Goal: Task Accomplishment & Management: Manage account settings

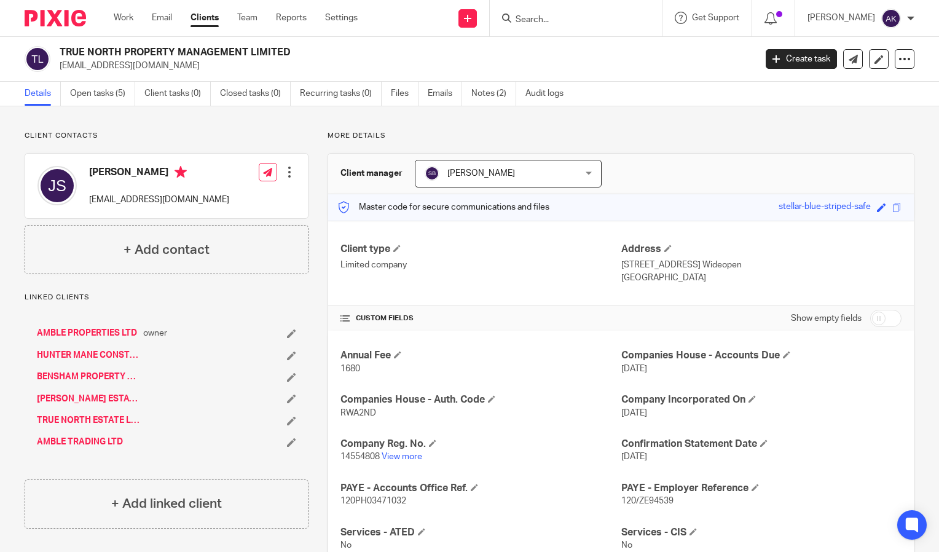
click at [539, 13] on form at bounding box center [580, 17] width 131 height 15
click at [548, 17] on input "Search" at bounding box center [570, 20] width 111 height 11
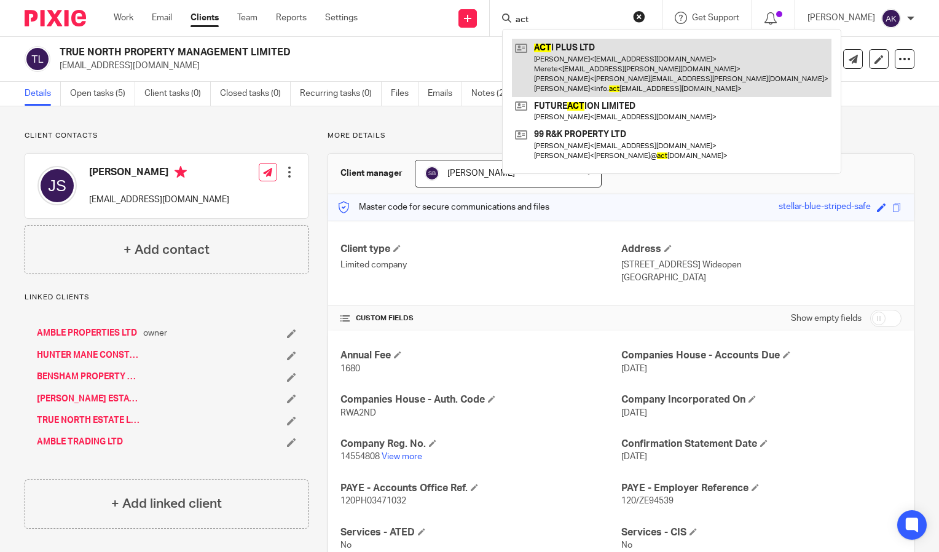
type input "act"
click at [601, 59] on link at bounding box center [672, 68] width 320 height 58
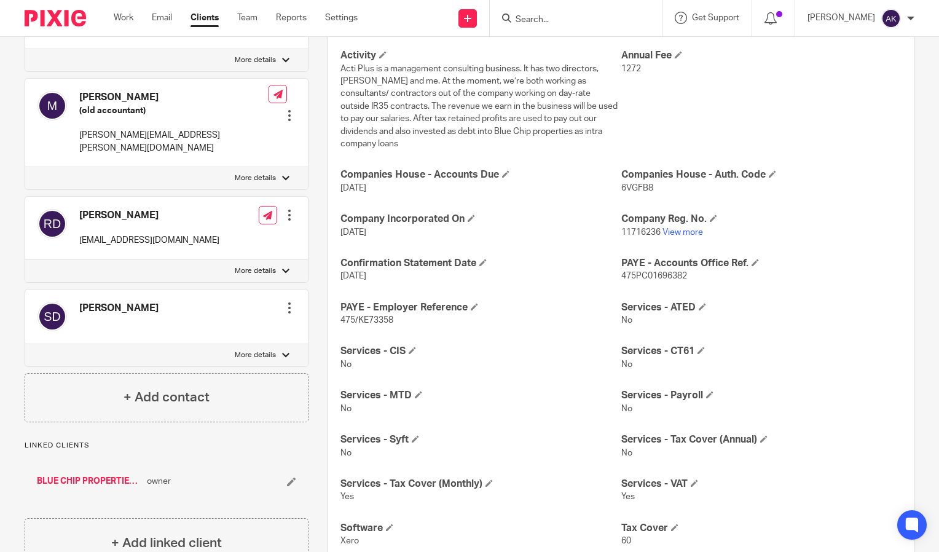
scroll to position [301, 0]
drag, startPoint x: 409, startPoint y: 306, endPoint x: 327, endPoint y: 309, distance: 81.8
click at [328, 309] on div "Activity Acti Plus is a management consulting business. It has two directors, S…" at bounding box center [621, 364] width 586 height 668
drag, startPoint x: 327, startPoint y: 309, endPoint x: 366, endPoint y: 308, distance: 38.7
copy span "475/KE73358"
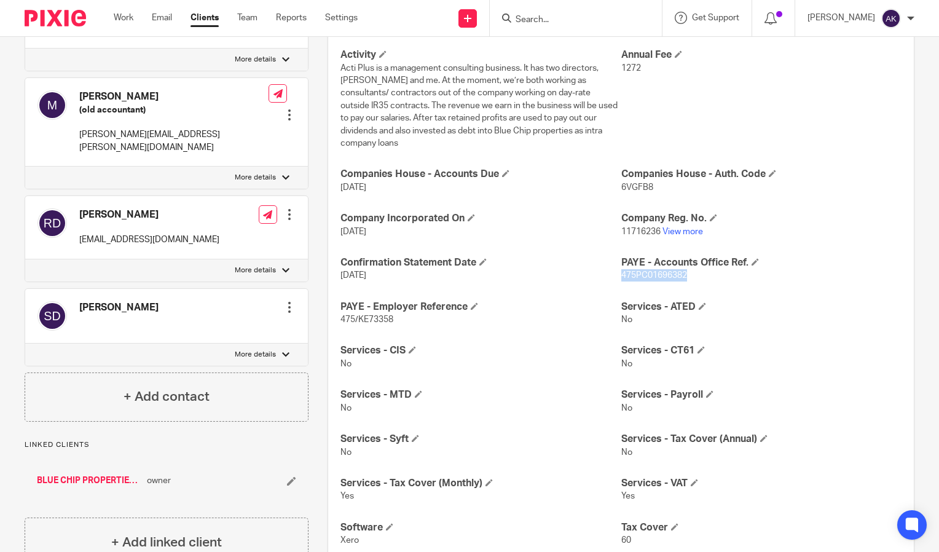
drag, startPoint x: 691, startPoint y: 263, endPoint x: 617, endPoint y: 268, distance: 74.6
click at [622, 269] on p "475PC01696382" at bounding box center [762, 275] width 280 height 12
drag, startPoint x: 617, startPoint y: 268, endPoint x: 648, endPoint y: 259, distance: 32.5
copy span "475PC01696382"
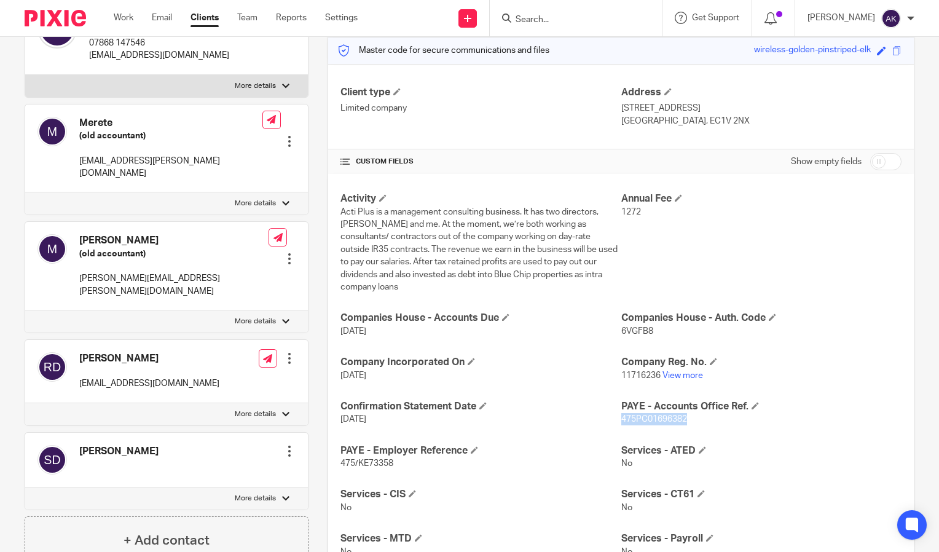
scroll to position [157, 0]
click at [685, 369] on p "11716236 View more" at bounding box center [762, 375] width 280 height 12
click at [685, 371] on link "View more" at bounding box center [683, 375] width 41 height 9
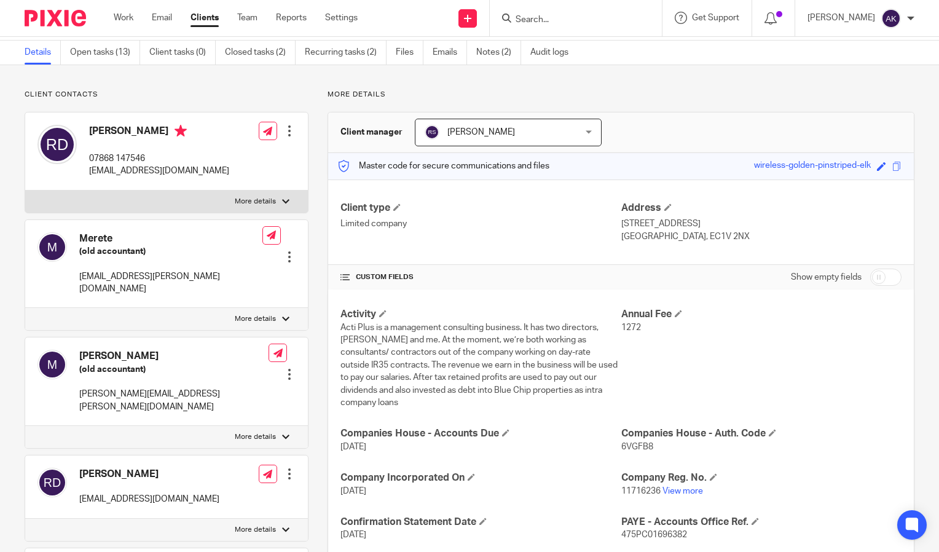
scroll to position [41, 0]
click at [562, 18] on input "Search" at bounding box center [570, 20] width 111 height 11
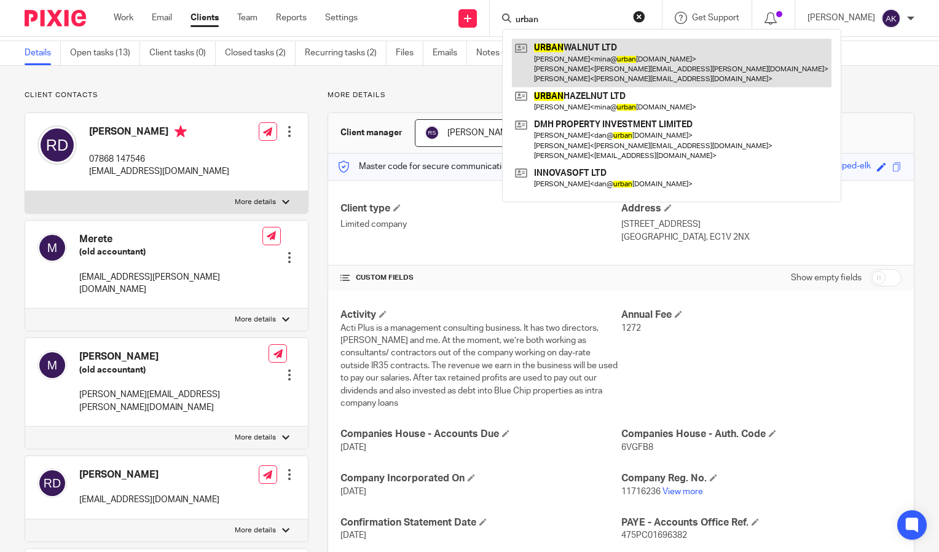
type input "urban"
click at [601, 63] on link at bounding box center [672, 63] width 320 height 49
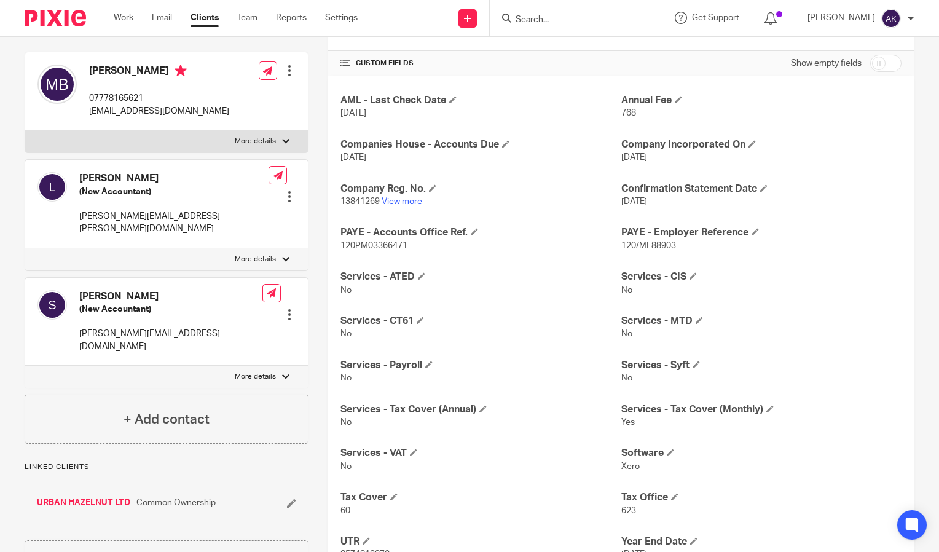
scroll to position [251, 0]
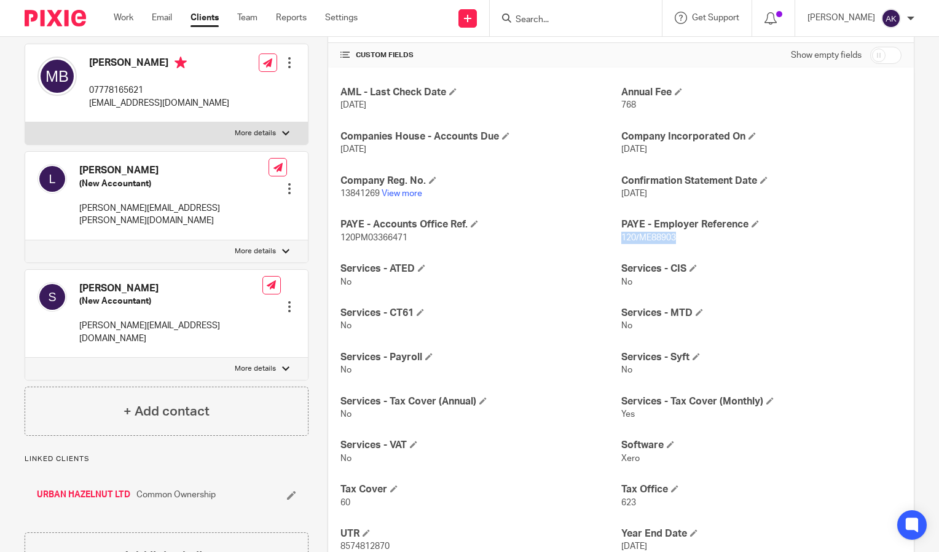
drag, startPoint x: 684, startPoint y: 237, endPoint x: 615, endPoint y: 238, distance: 68.2
click at [622, 238] on p "120/ME88903" at bounding box center [762, 238] width 280 height 12
drag, startPoint x: 615, startPoint y: 238, endPoint x: 622, endPoint y: 236, distance: 7.0
copy span "120/ME88903"
drag, startPoint x: 406, startPoint y: 236, endPoint x: 340, endPoint y: 239, distance: 66.5
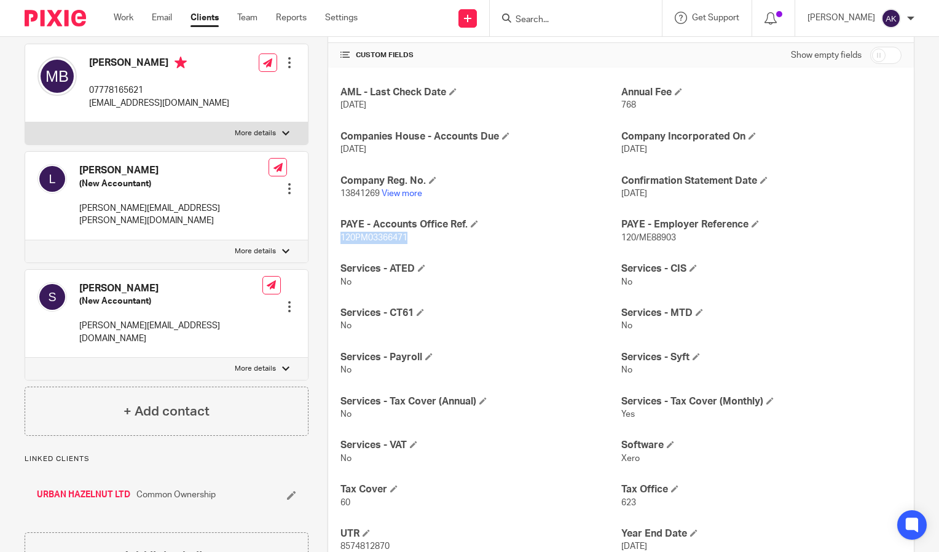
click at [341, 239] on p "120PM03366471" at bounding box center [481, 238] width 280 height 12
copy span "120PM03366471"
drag, startPoint x: 673, startPoint y: 239, endPoint x: 615, endPoint y: 240, distance: 58.4
click at [622, 240] on p "120/ME88903" at bounding box center [762, 238] width 280 height 12
drag, startPoint x: 615, startPoint y: 240, endPoint x: 632, endPoint y: 237, distance: 17.5
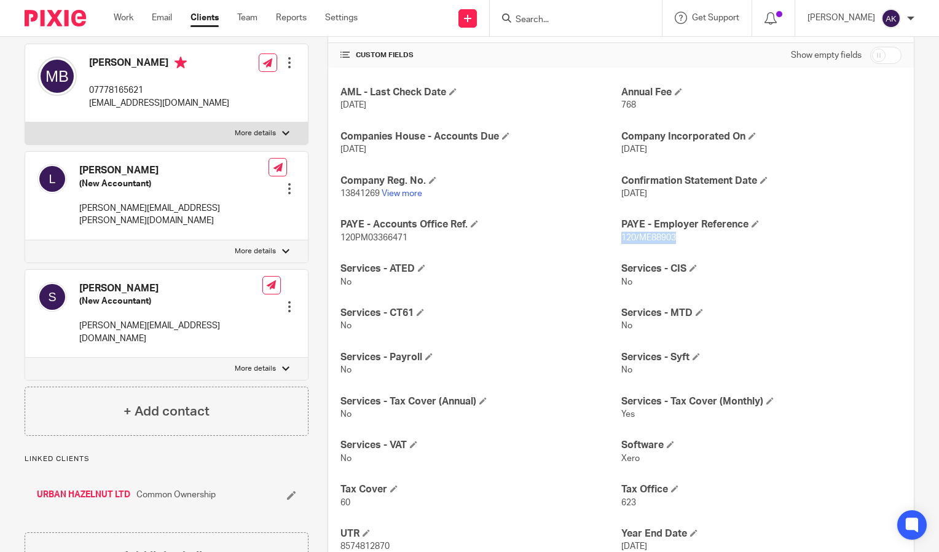
copy span "120/ME88903"
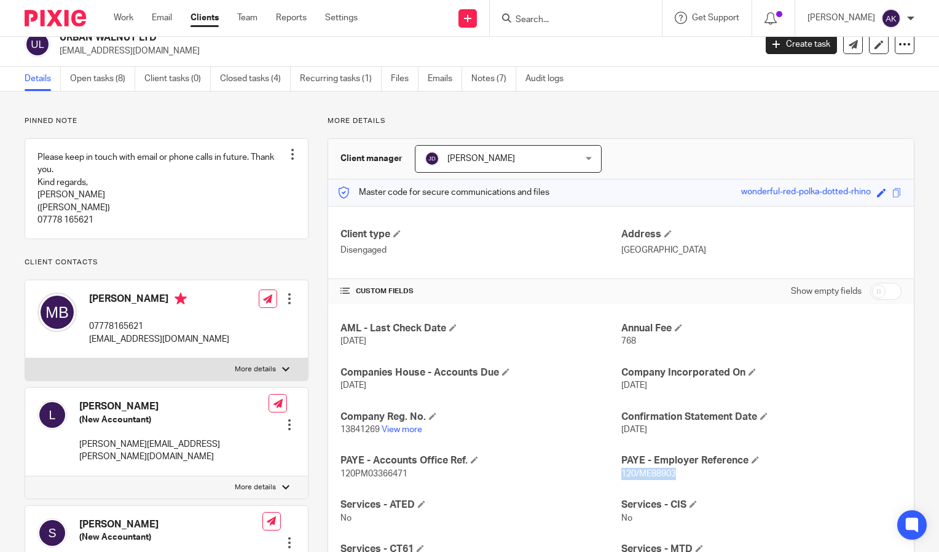
scroll to position [0, 0]
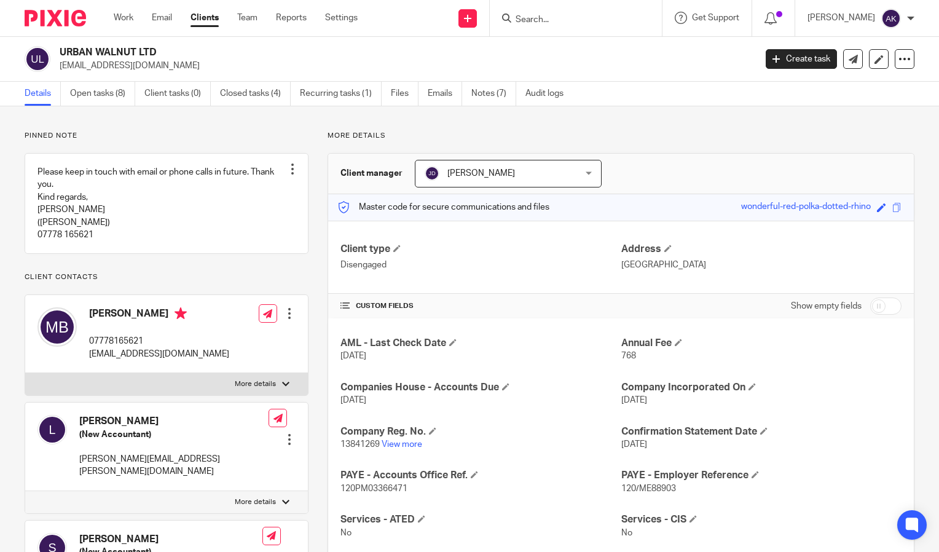
click at [567, 20] on input "Search" at bounding box center [570, 20] width 111 height 11
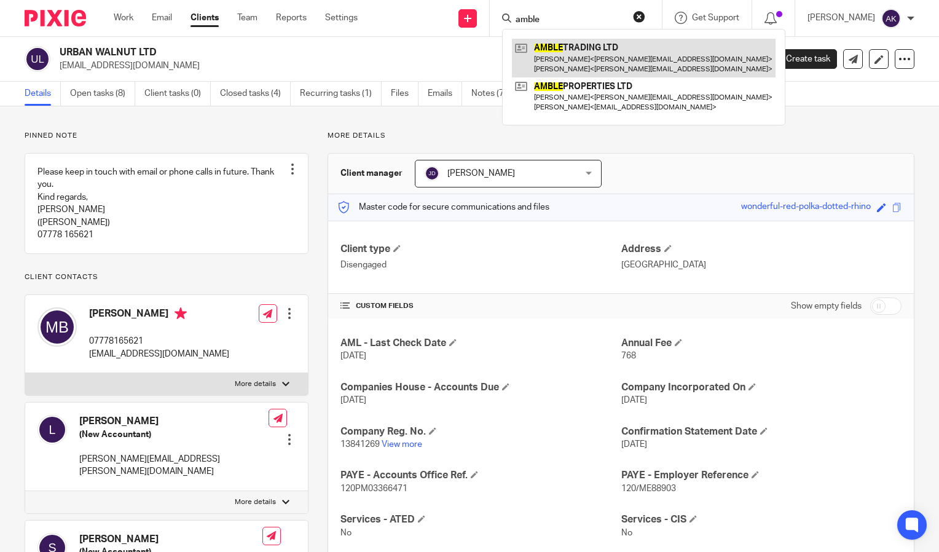
type input "amble"
click at [633, 64] on link at bounding box center [644, 58] width 264 height 38
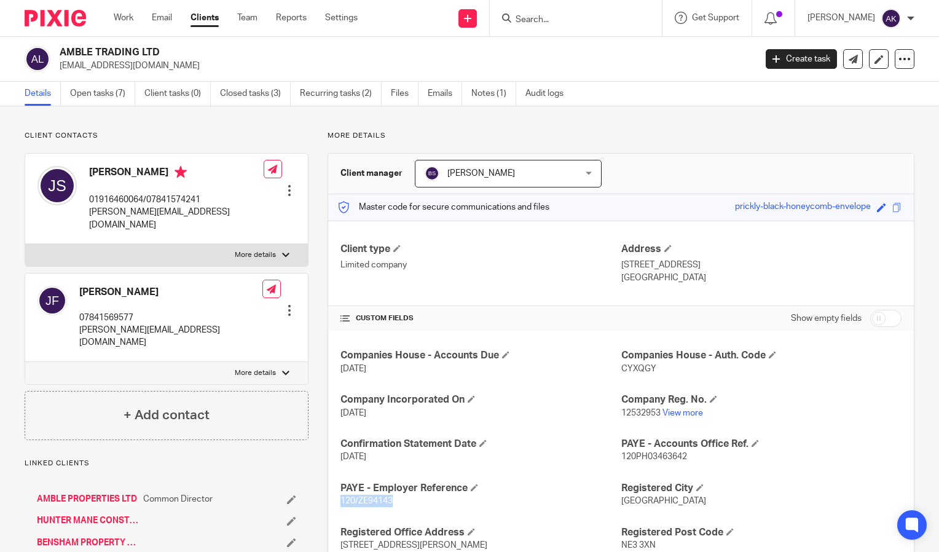
drag, startPoint x: 396, startPoint y: 500, endPoint x: 336, endPoint y: 502, distance: 59.7
drag, startPoint x: 336, startPoint y: 502, endPoint x: 350, endPoint y: 501, distance: 14.2
copy span "120/ZE94143"
drag, startPoint x: 681, startPoint y: 454, endPoint x: 616, endPoint y: 452, distance: 64.6
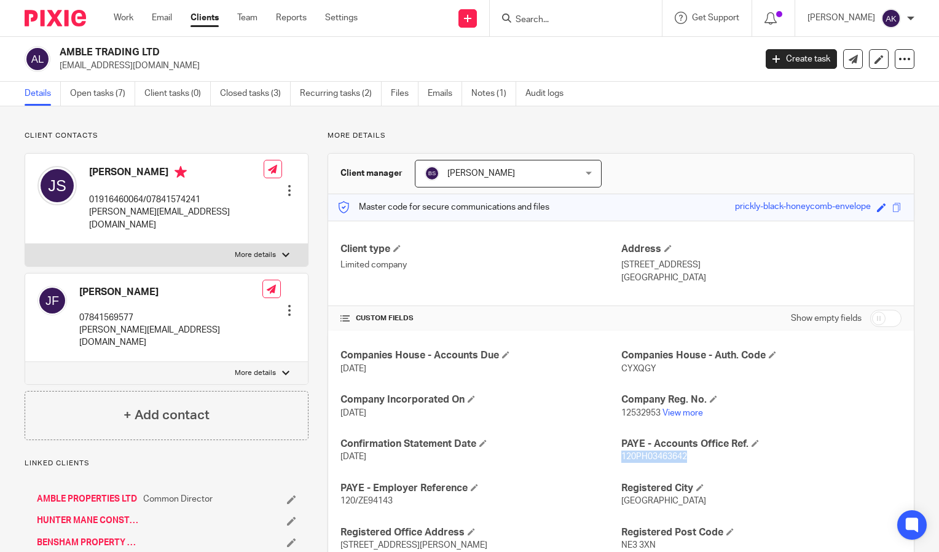
click at [622, 452] on span "120PH03463642" at bounding box center [655, 456] width 66 height 9
drag, startPoint x: 616, startPoint y: 452, endPoint x: 625, endPoint y: 452, distance: 8.6
copy span "120PH03463642"
click at [579, 17] on input "Search" at bounding box center [570, 20] width 111 height 11
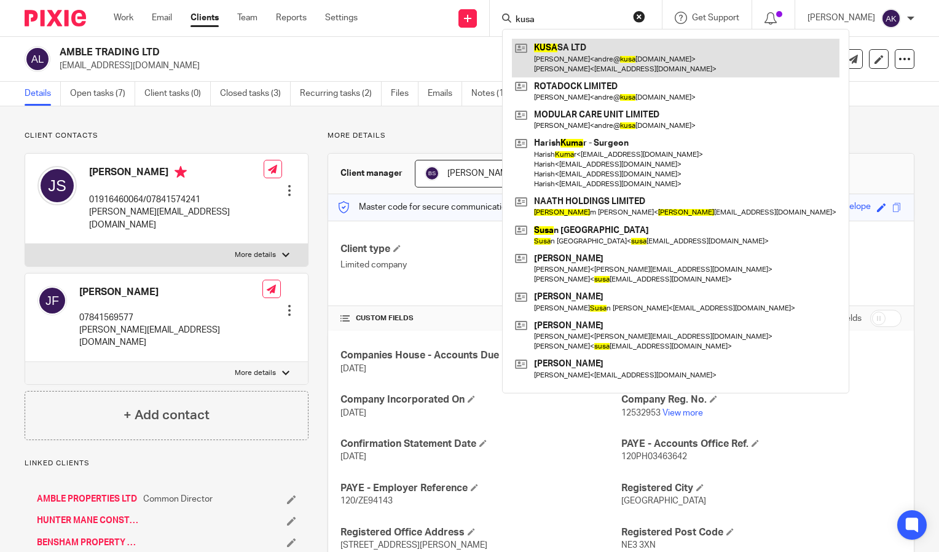
type input "kusa"
click at [587, 54] on link at bounding box center [676, 58] width 328 height 38
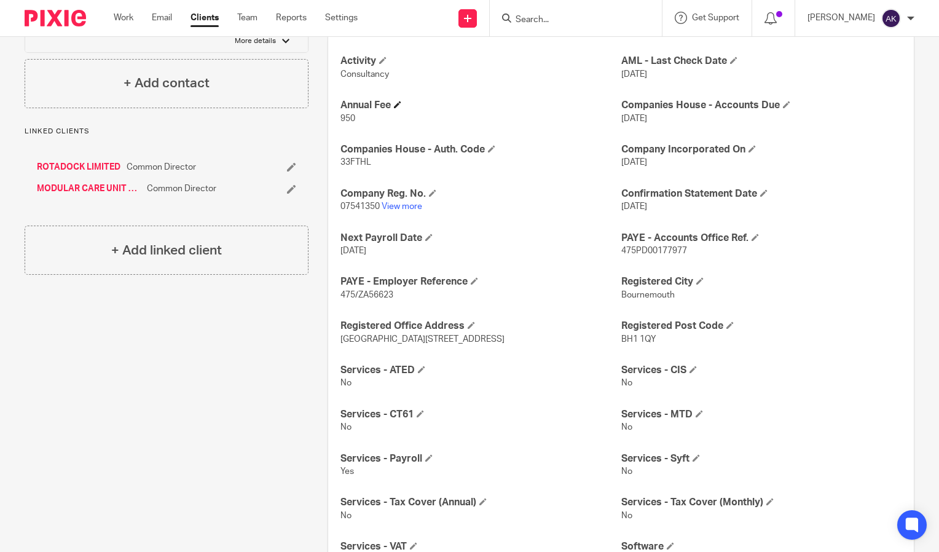
scroll to position [295, 0]
drag, startPoint x: 398, startPoint y: 298, endPoint x: 334, endPoint y: 293, distance: 64.1
click at [334, 293] on div "Activity Consultancy AML - Last Check Date [DATE] Annual Fee 950 Companies Hous…" at bounding box center [621, 398] width 586 height 725
drag, startPoint x: 334, startPoint y: 293, endPoint x: 358, endPoint y: 296, distance: 23.5
copy span "475/ZA56623"
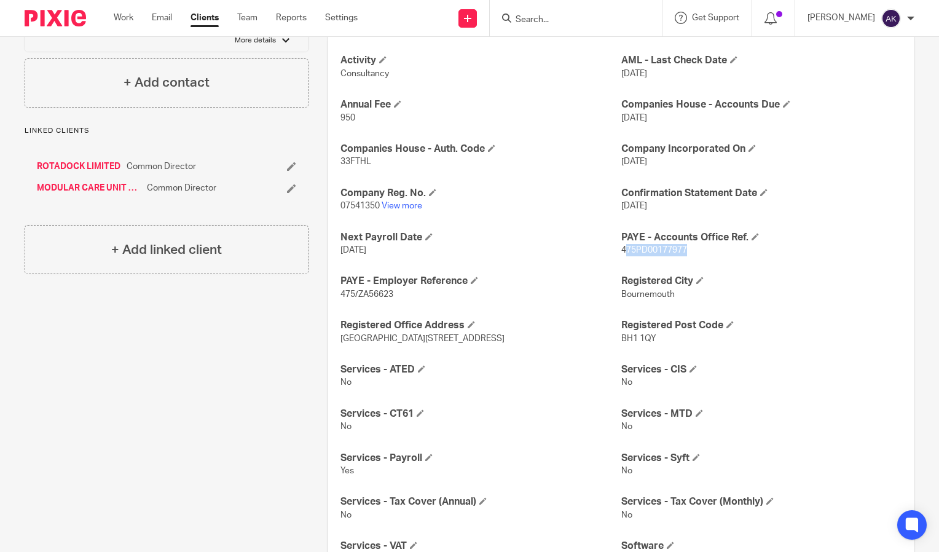
drag, startPoint x: 687, startPoint y: 251, endPoint x: 618, endPoint y: 256, distance: 69.0
click at [622, 256] on p "475PD00177977" at bounding box center [762, 250] width 280 height 12
drag, startPoint x: 690, startPoint y: 246, endPoint x: 617, endPoint y: 253, distance: 73.5
click at [622, 253] on p "475PD00177977" at bounding box center [762, 250] width 280 height 12
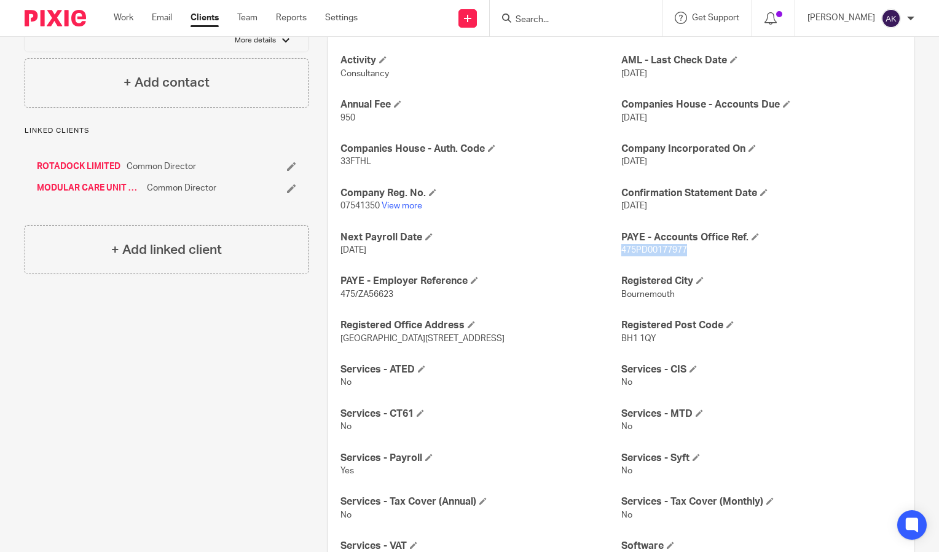
drag, startPoint x: 617, startPoint y: 253, endPoint x: 625, endPoint y: 251, distance: 8.7
copy span "475PD00177977"
drag, startPoint x: 403, startPoint y: 293, endPoint x: 337, endPoint y: 292, distance: 65.8
click at [337, 292] on div "Activity Consultancy AML - Last Check Date 12 Jan 2021 Annual Fee 950 Companies…" at bounding box center [621, 398] width 586 height 725
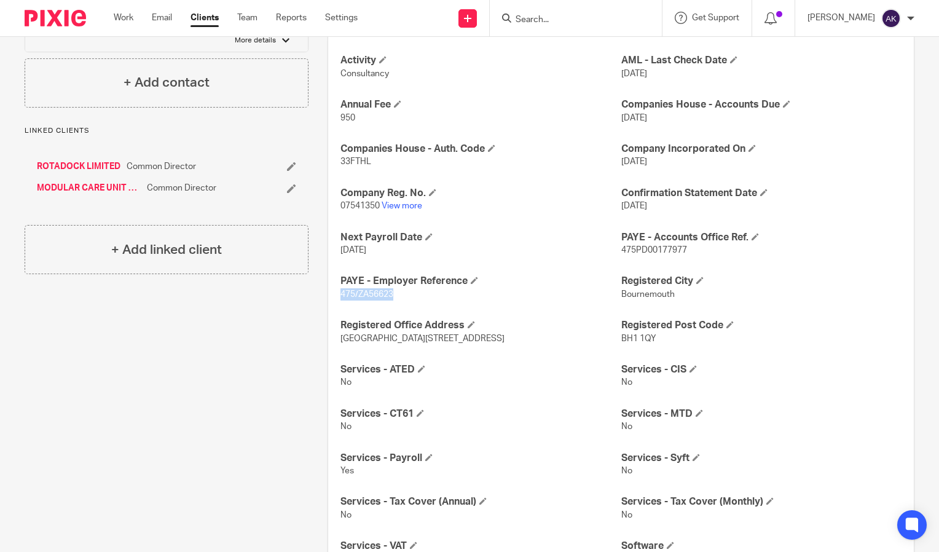
drag, startPoint x: 337, startPoint y: 292, endPoint x: 351, endPoint y: 294, distance: 14.3
copy span "475/ZA56623"
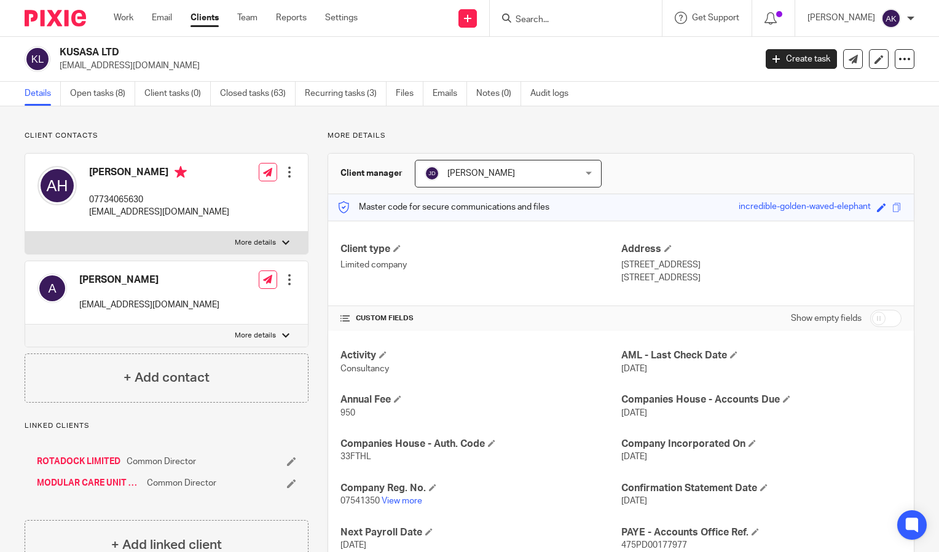
click at [583, 25] on input "Search" at bounding box center [570, 20] width 111 height 11
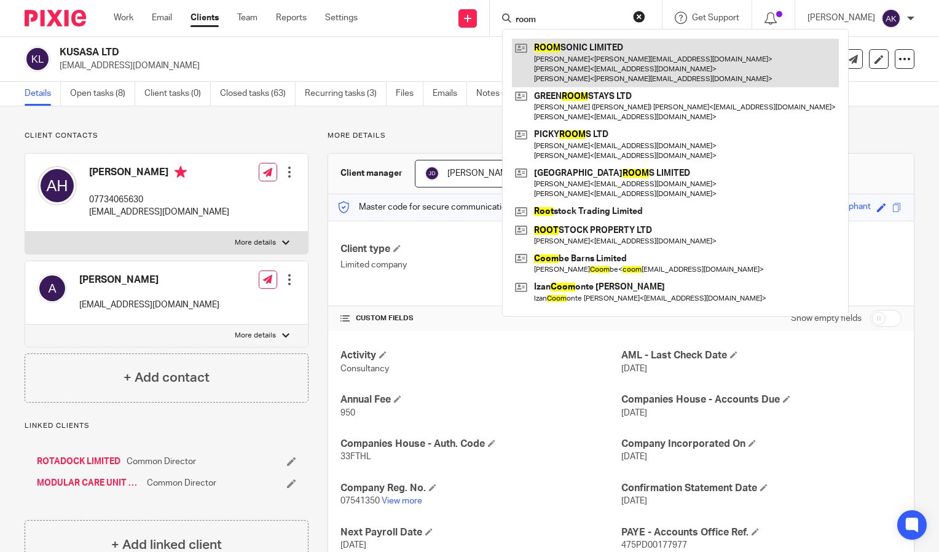
type input "room"
click at [600, 61] on link at bounding box center [675, 63] width 327 height 49
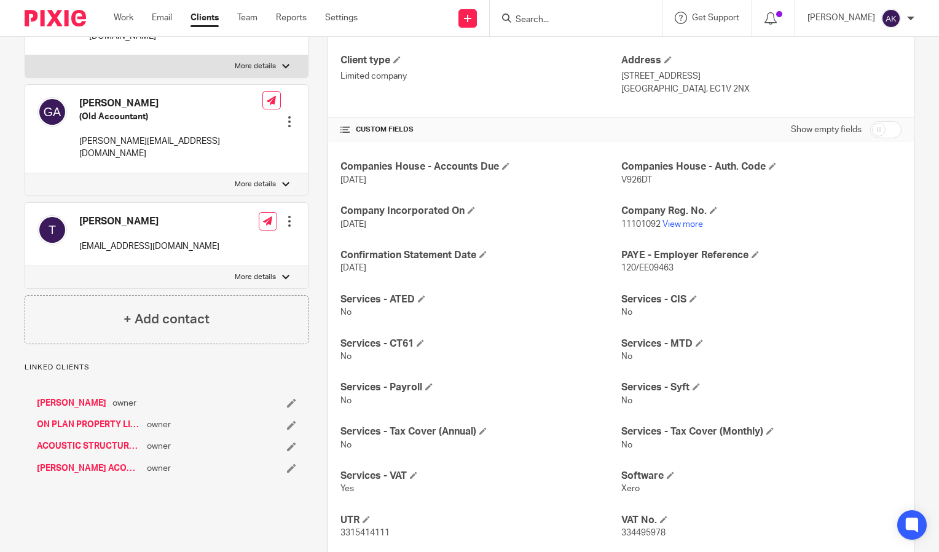
scroll to position [192, 0]
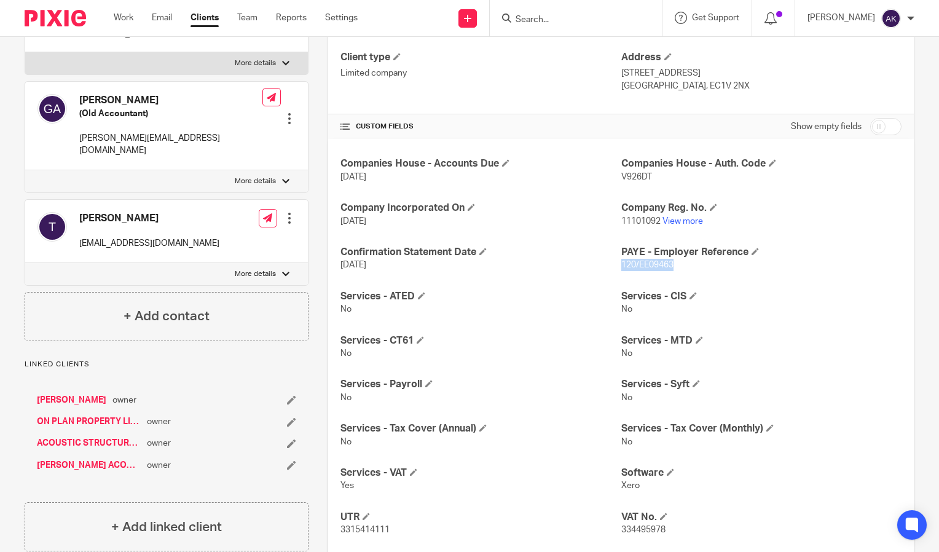
drag, startPoint x: 690, startPoint y: 270, endPoint x: 615, endPoint y: 266, distance: 75.7
click at [622, 266] on p "120/EE09463" at bounding box center [762, 265] width 280 height 12
drag, startPoint x: 615, startPoint y: 266, endPoint x: 629, endPoint y: 263, distance: 14.5
copy span "120/EE09463"
click at [695, 221] on link "View more" at bounding box center [683, 221] width 41 height 9
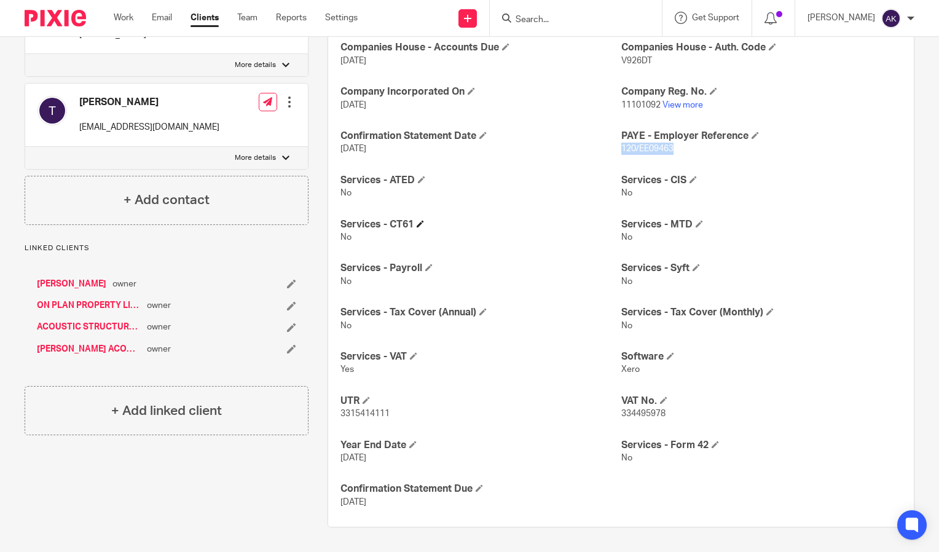
scroll to position [0, 0]
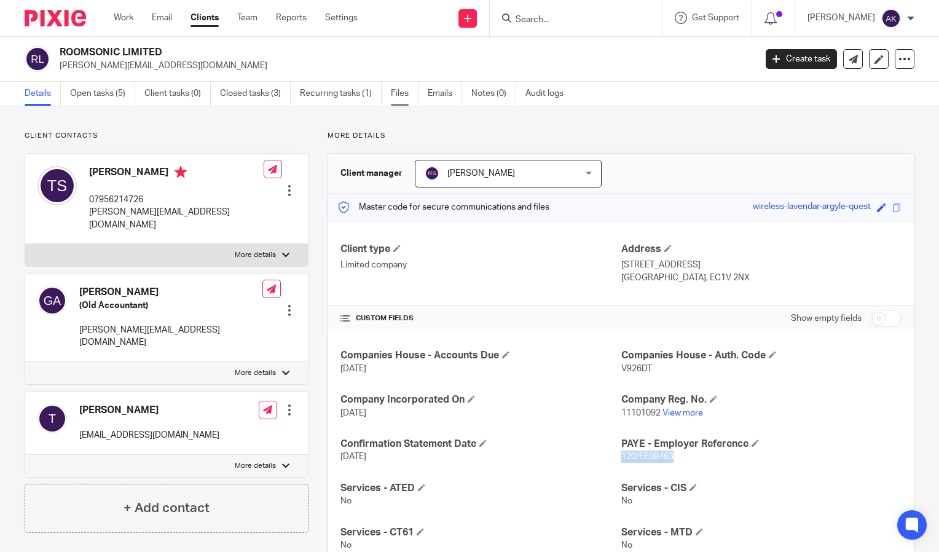
click at [394, 93] on link "Files" at bounding box center [405, 94] width 28 height 24
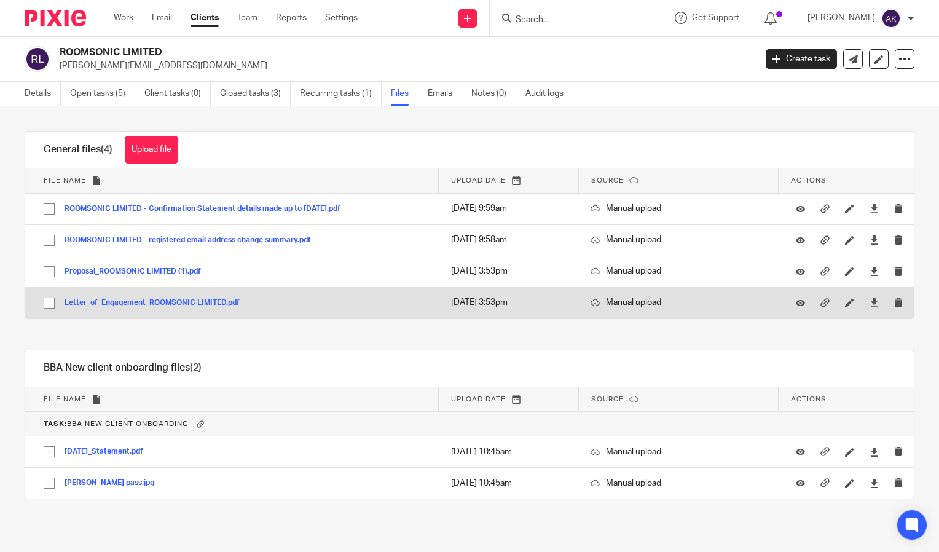
scroll to position [2, 0]
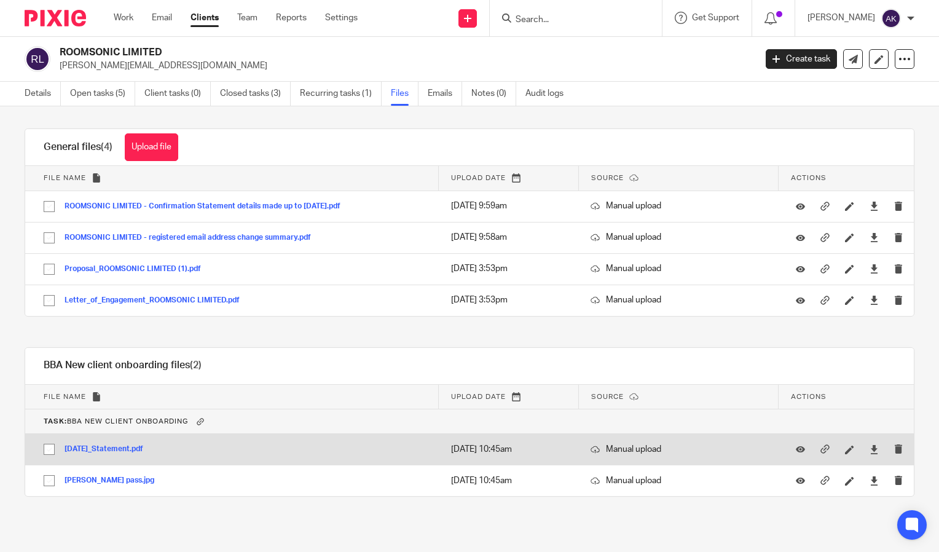
click at [97, 448] on button "[DATE]_Statement.pdf" at bounding box center [109, 449] width 88 height 9
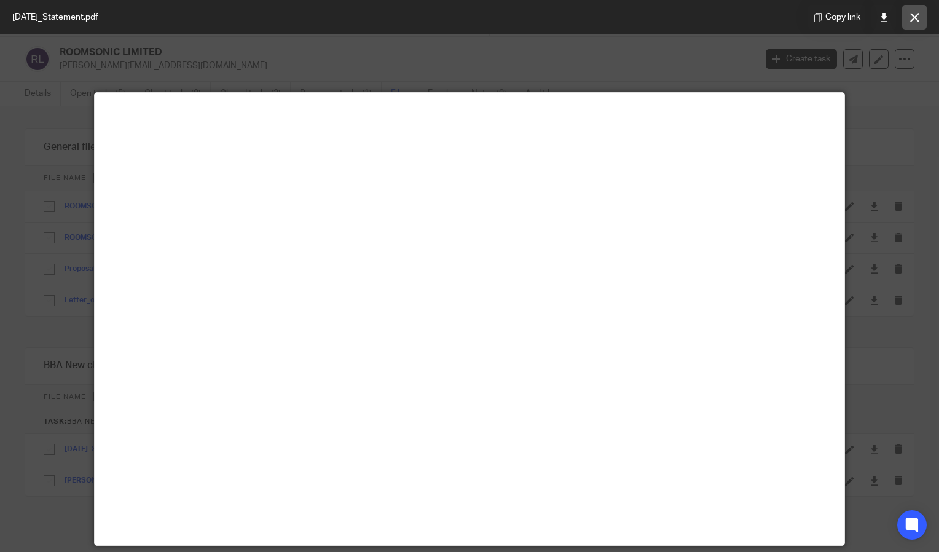
click at [914, 25] on button at bounding box center [915, 17] width 25 height 25
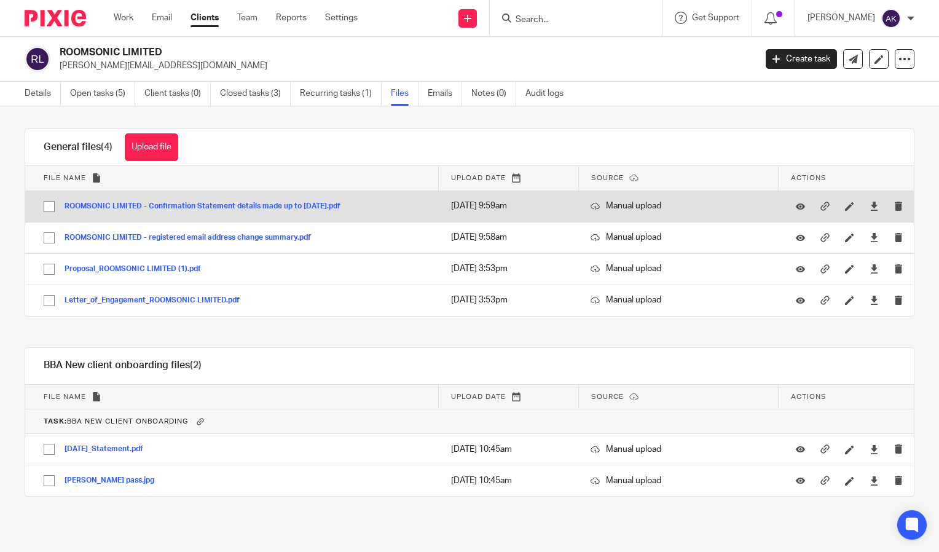
click at [125, 212] on div "ROOMSONIC LIMITED - Confirmation Statement details made up to [DATE].pdf" at bounding box center [207, 206] width 285 height 12
click at [292, 208] on button "ROOMSONIC LIMITED - Confirmation Statement details made up to [DATE].pdf" at bounding box center [207, 206] width 285 height 9
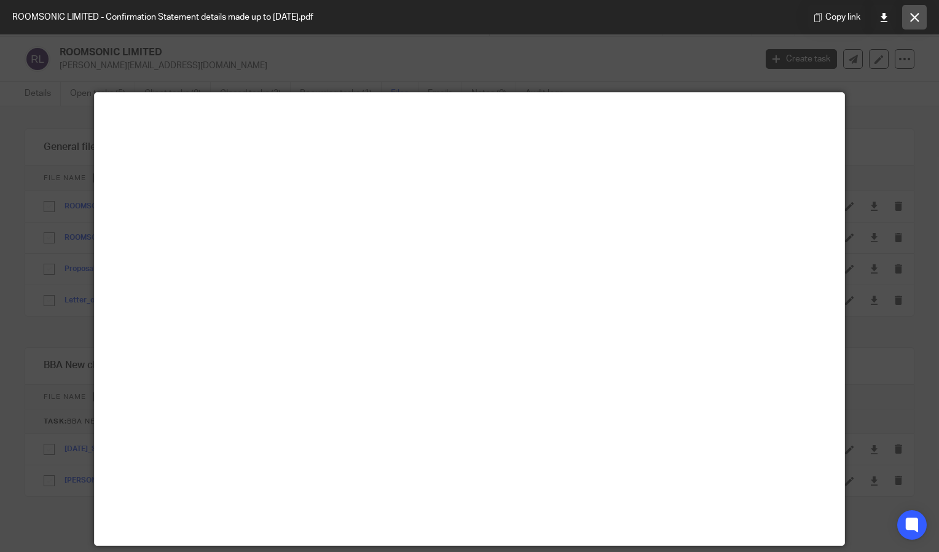
click at [907, 23] on button at bounding box center [915, 17] width 25 height 25
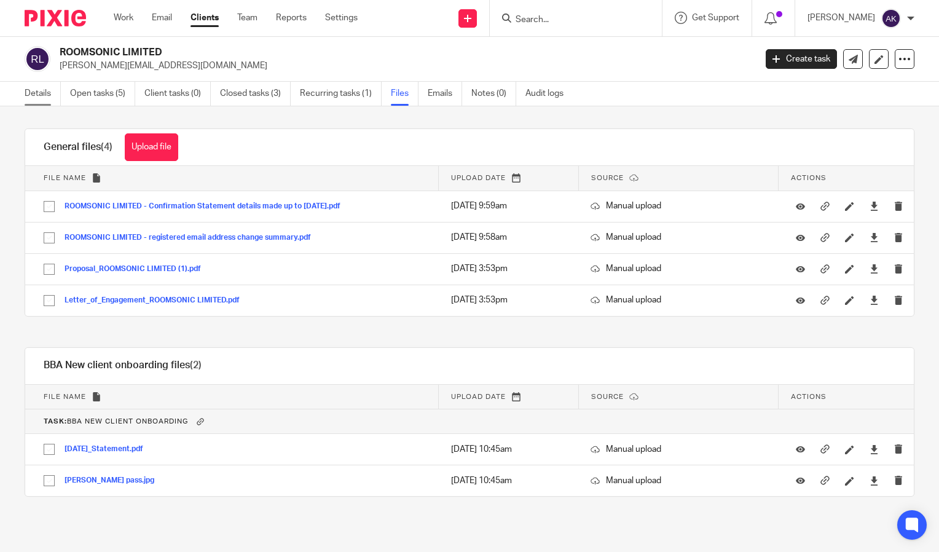
click at [28, 89] on link "Details" at bounding box center [43, 94] width 36 height 24
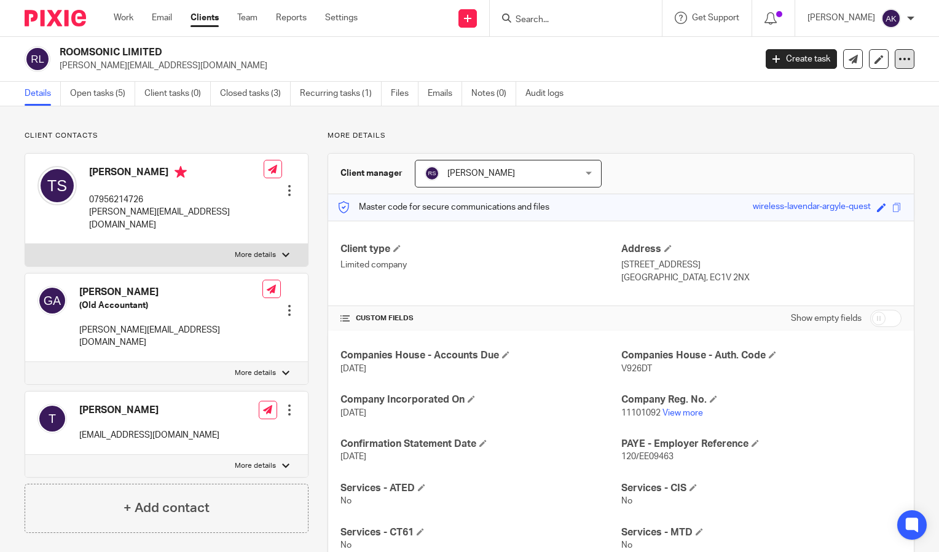
click at [899, 58] on icon at bounding box center [905, 59] width 12 height 12
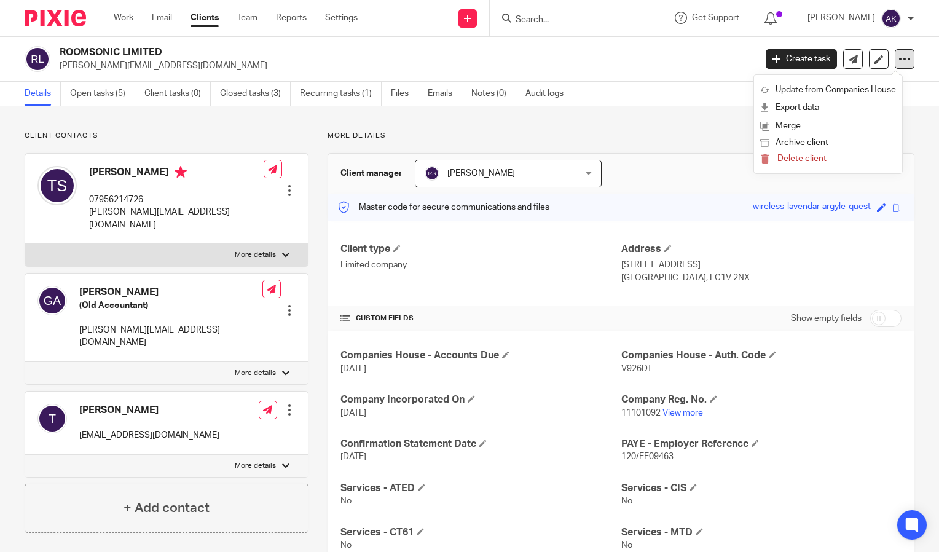
click at [899, 58] on icon at bounding box center [905, 59] width 12 height 12
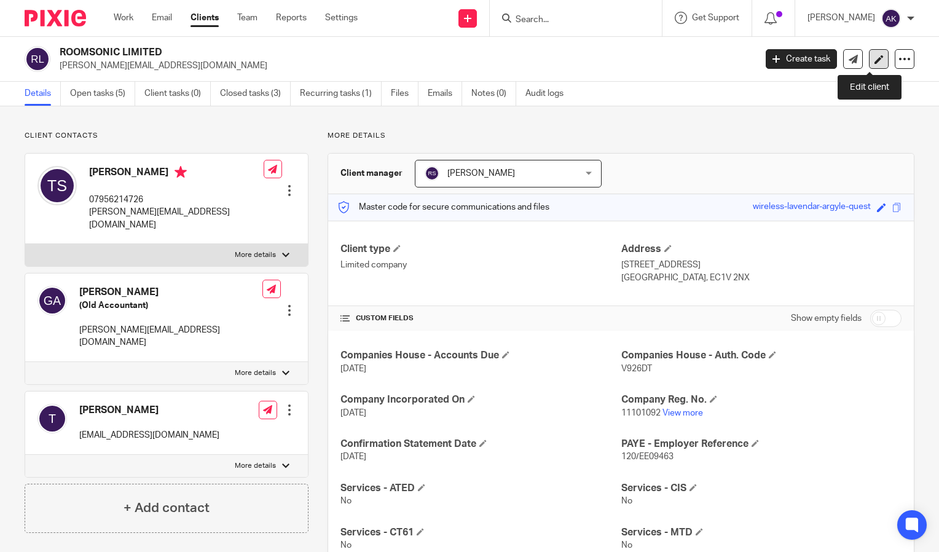
click at [869, 60] on link at bounding box center [879, 59] width 20 height 20
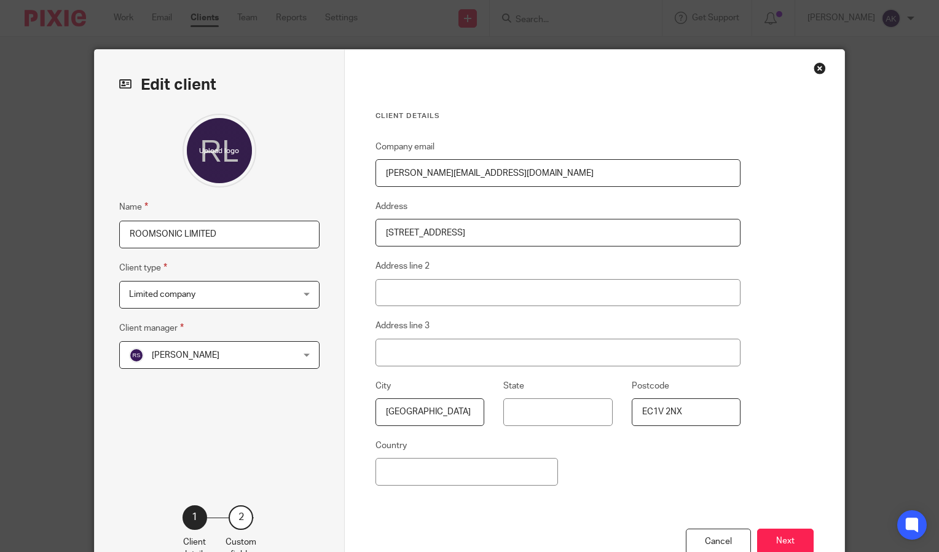
scroll to position [83, 0]
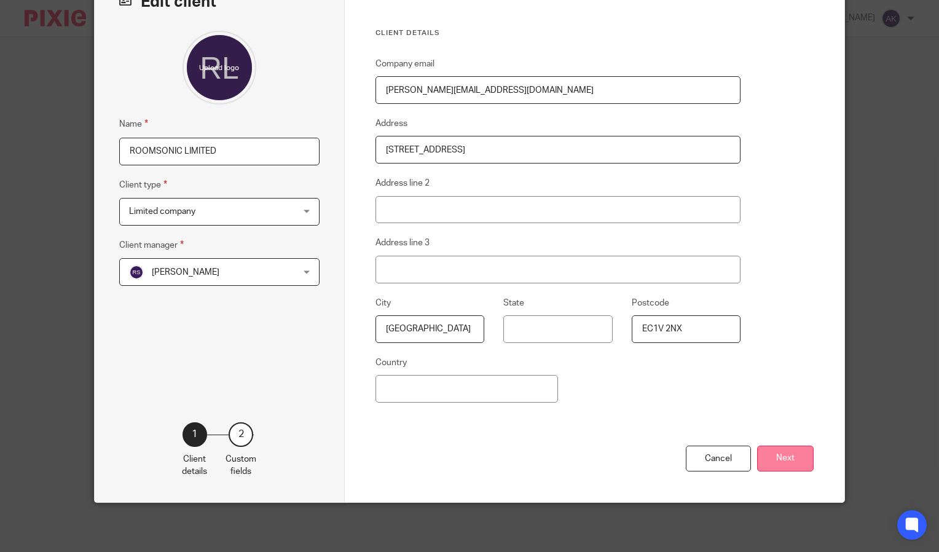
click at [799, 457] on button "Next" at bounding box center [785, 459] width 57 height 26
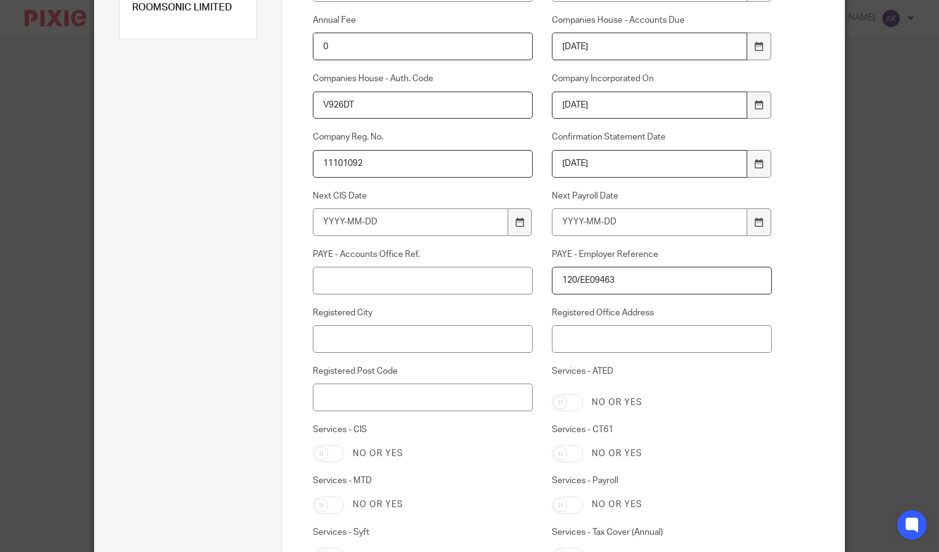
scroll to position [215, 0]
click at [396, 291] on input "PAYE - Accounts Office Ref." at bounding box center [423, 280] width 220 height 28
type input "120PE02041448"
click at [805, 327] on div "Custom fields Activity AML - Last Check Date Annual Fee 0 Companies House - Acc…" at bounding box center [563, 451] width 563 height 1232
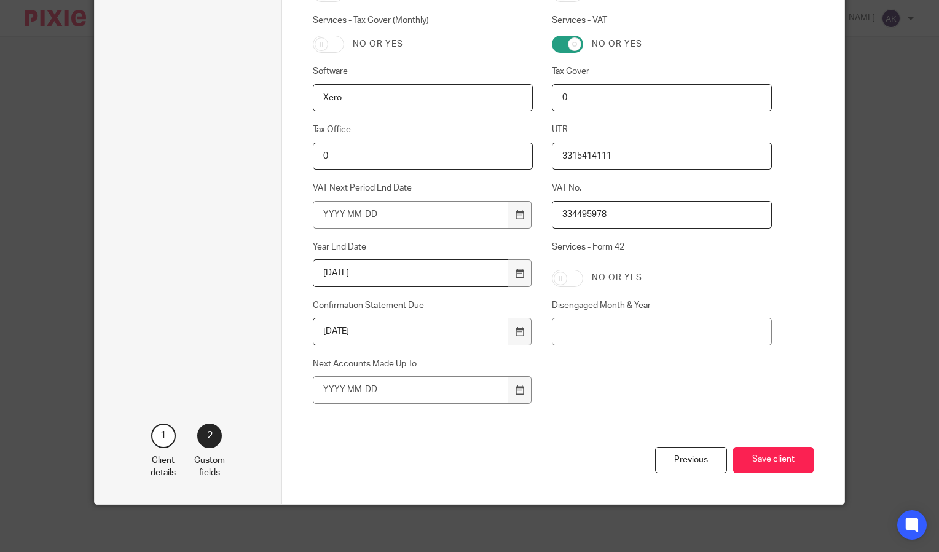
scroll to position [778, 0]
click at [799, 460] on button "Save client" at bounding box center [773, 459] width 81 height 26
